Goal: Task Accomplishment & Management: Use online tool/utility

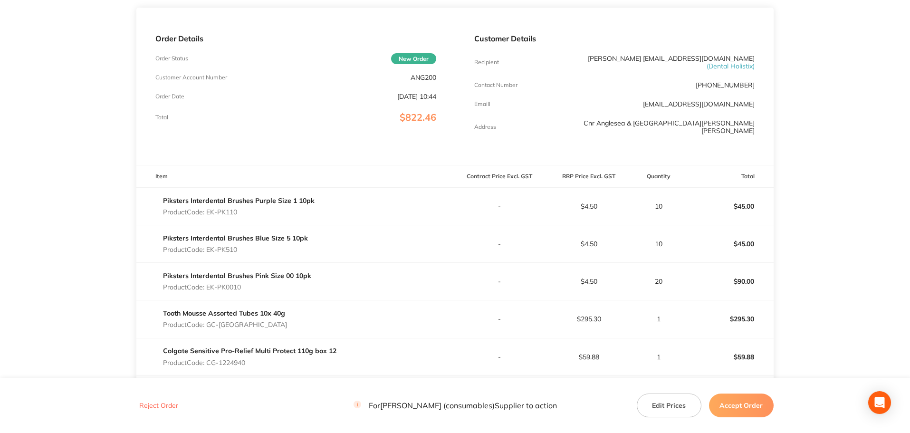
scroll to position [143, 0]
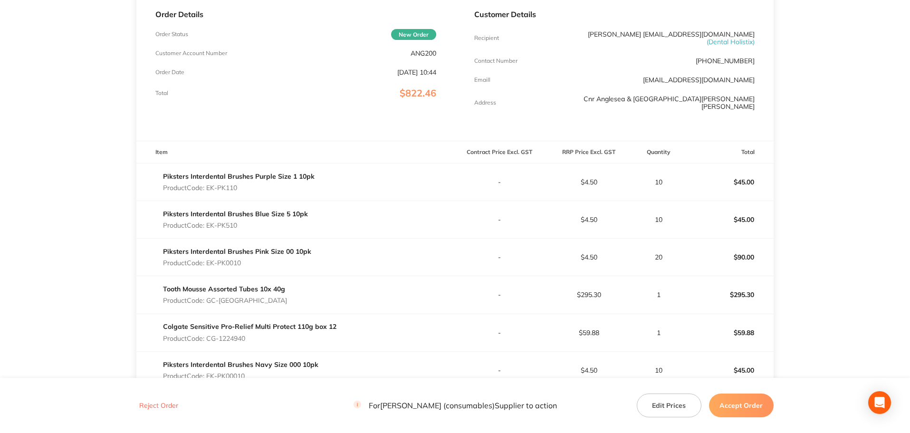
drag, startPoint x: 277, startPoint y: 190, endPoint x: 210, endPoint y: 190, distance: 67.5
click at [210, 190] on p "Product Code: EK-PK110" at bounding box center [239, 188] width 152 height 8
copy p "EK-PK110"
drag, startPoint x: 251, startPoint y: 226, endPoint x: 210, endPoint y: 228, distance: 41.4
click at [210, 228] on p "Product Code: EK-PK510" at bounding box center [235, 225] width 145 height 8
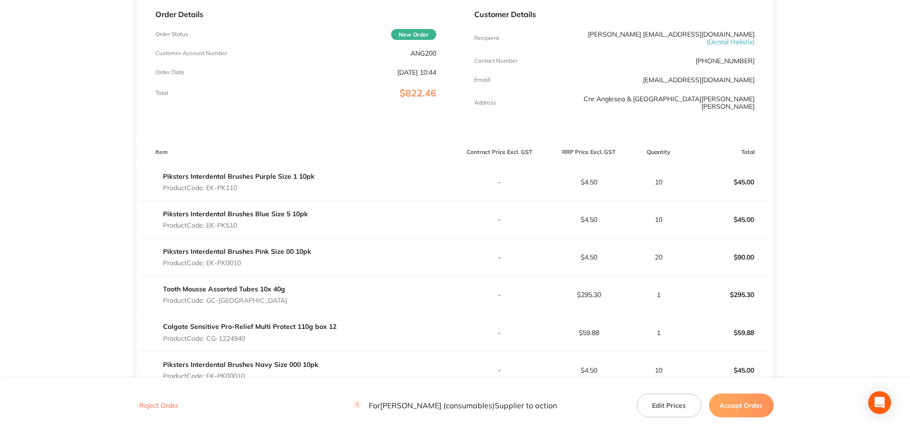
copy p "EK-PK510"
drag, startPoint x: 270, startPoint y: 268, endPoint x: 209, endPoint y: 263, distance: 62.0
click at [209, 263] on div "Piksters Interdental Brushes Pink Size 00 10pk Product Code: EK-PK0010" at bounding box center [237, 257] width 148 height 27
copy p "EK-PK0010"
drag, startPoint x: 277, startPoint y: 299, endPoint x: 209, endPoint y: 302, distance: 68.5
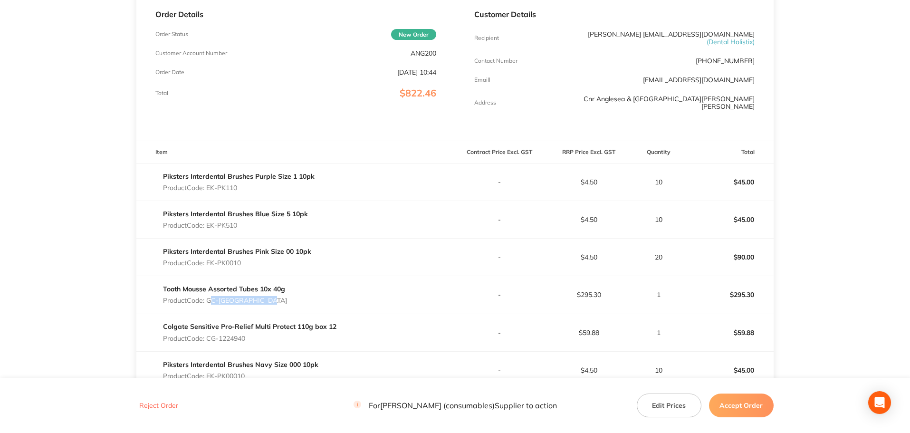
click at [209, 302] on div "Tooth Mousse Assorted Tubes 10x 40g Product Code: GC-TOOTHMOUSSE10" at bounding box center [295, 294] width 318 height 27
copy p "GC-TOOTHMOUSSE10"
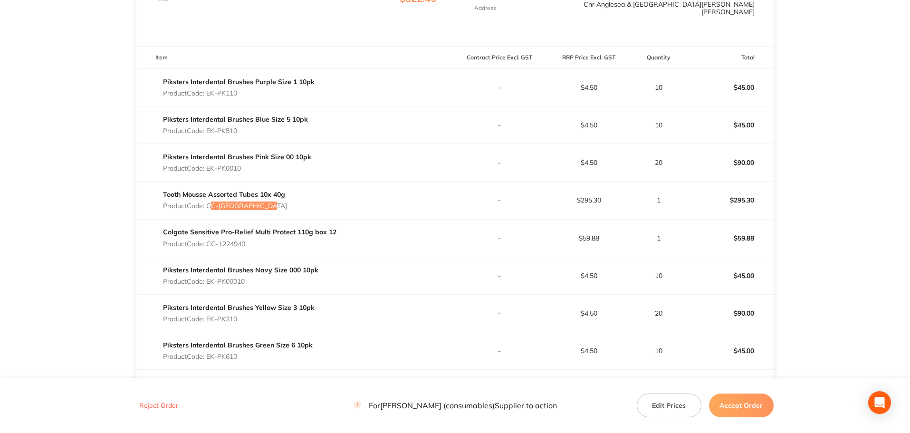
scroll to position [238, 0]
drag, startPoint x: 263, startPoint y: 240, endPoint x: 209, endPoint y: 244, distance: 53.8
click at [209, 244] on p "Product Code: CG-1224940" at bounding box center [249, 244] width 173 height 8
copy p "CG-1224940"
drag, startPoint x: 256, startPoint y: 281, endPoint x: 210, endPoint y: 277, distance: 46.8
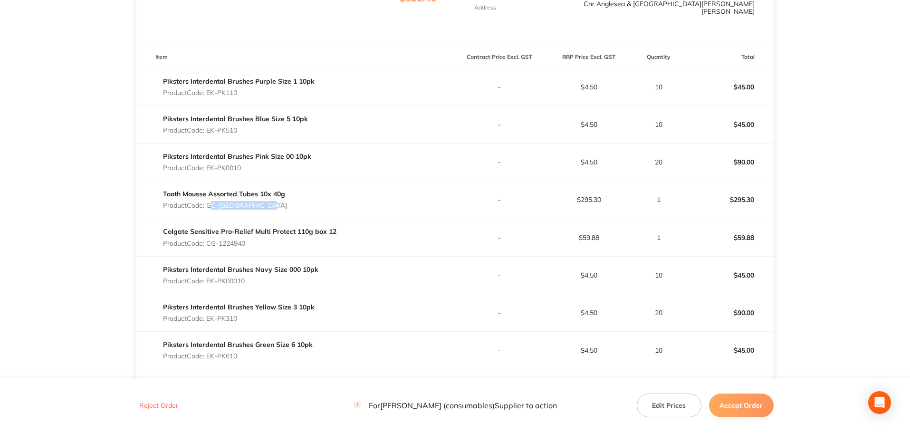
click at [210, 277] on p "Product Code: EK-PK00010" at bounding box center [240, 281] width 155 height 8
copy p "EK-PK00010"
drag, startPoint x: 256, startPoint y: 319, endPoint x: 208, endPoint y: 317, distance: 47.6
click at [208, 317] on p "Product Code: EK-PK310" at bounding box center [239, 319] width 152 height 8
copy p "EK-PK310"
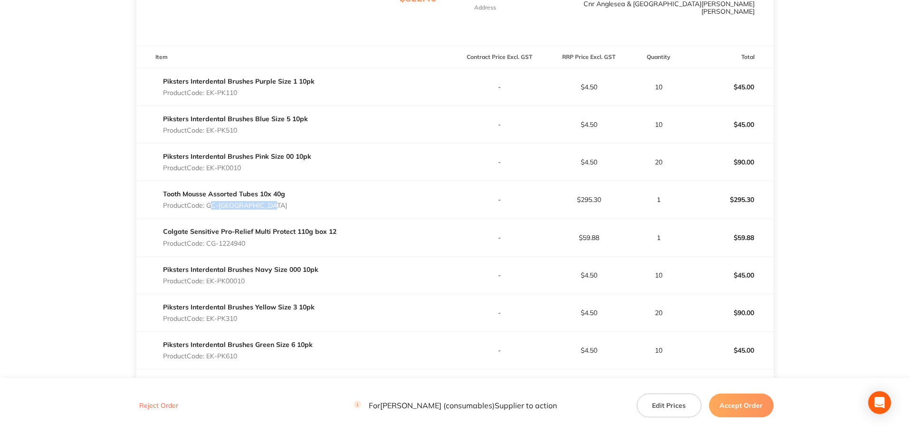
drag, startPoint x: 266, startPoint y: 358, endPoint x: 210, endPoint y: 356, distance: 56.6
click at [210, 356] on p "Product Code: EK-PK610" at bounding box center [238, 356] width 150 height 8
copy p "EK-PK610"
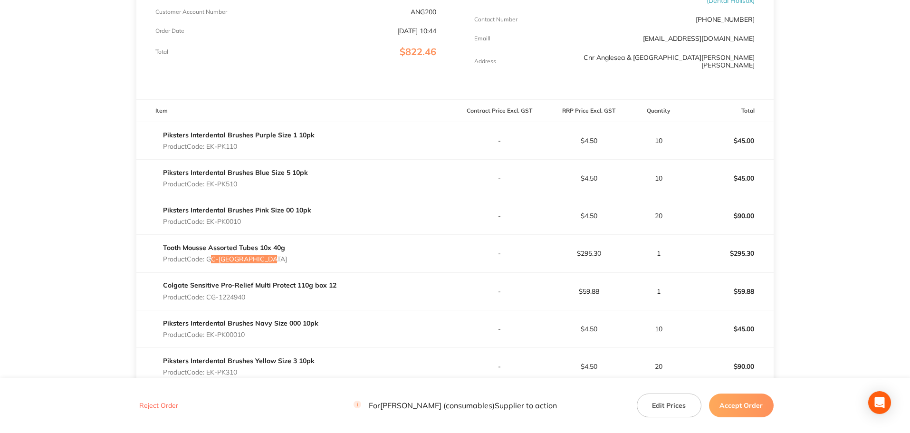
scroll to position [0, 0]
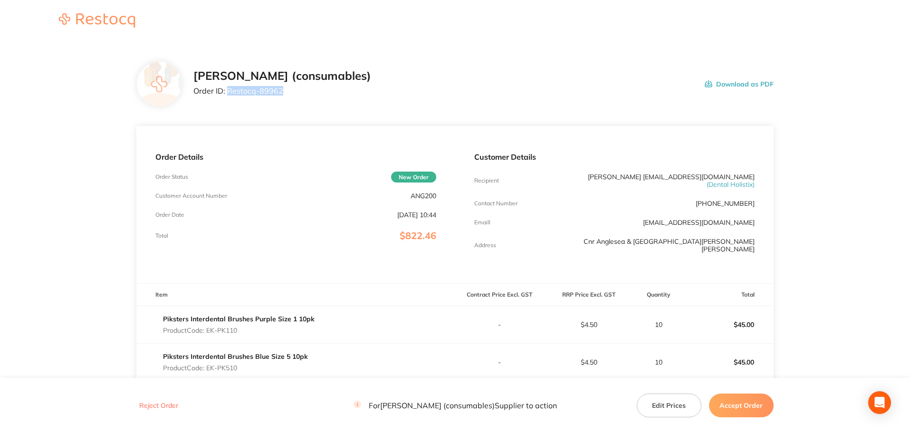
drag, startPoint x: 286, startPoint y: 88, endPoint x: 229, endPoint y: 89, distance: 57.5
click at [229, 89] on p "Order ID: Restocq- 89962" at bounding box center [282, 90] width 178 height 9
copy p "Restocq- 89962"
click at [747, 406] on button "Accept Order" at bounding box center [741, 405] width 65 height 24
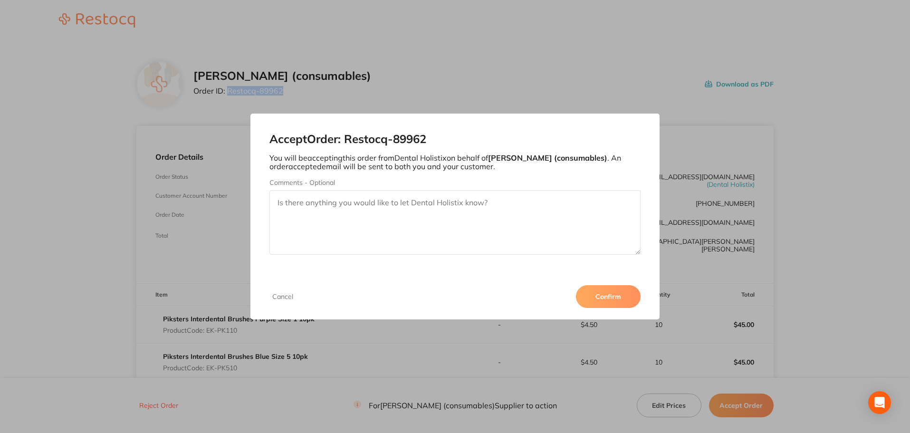
click at [609, 295] on button "Confirm" at bounding box center [608, 296] width 65 height 23
